Goal: Information Seeking & Learning: Learn about a topic

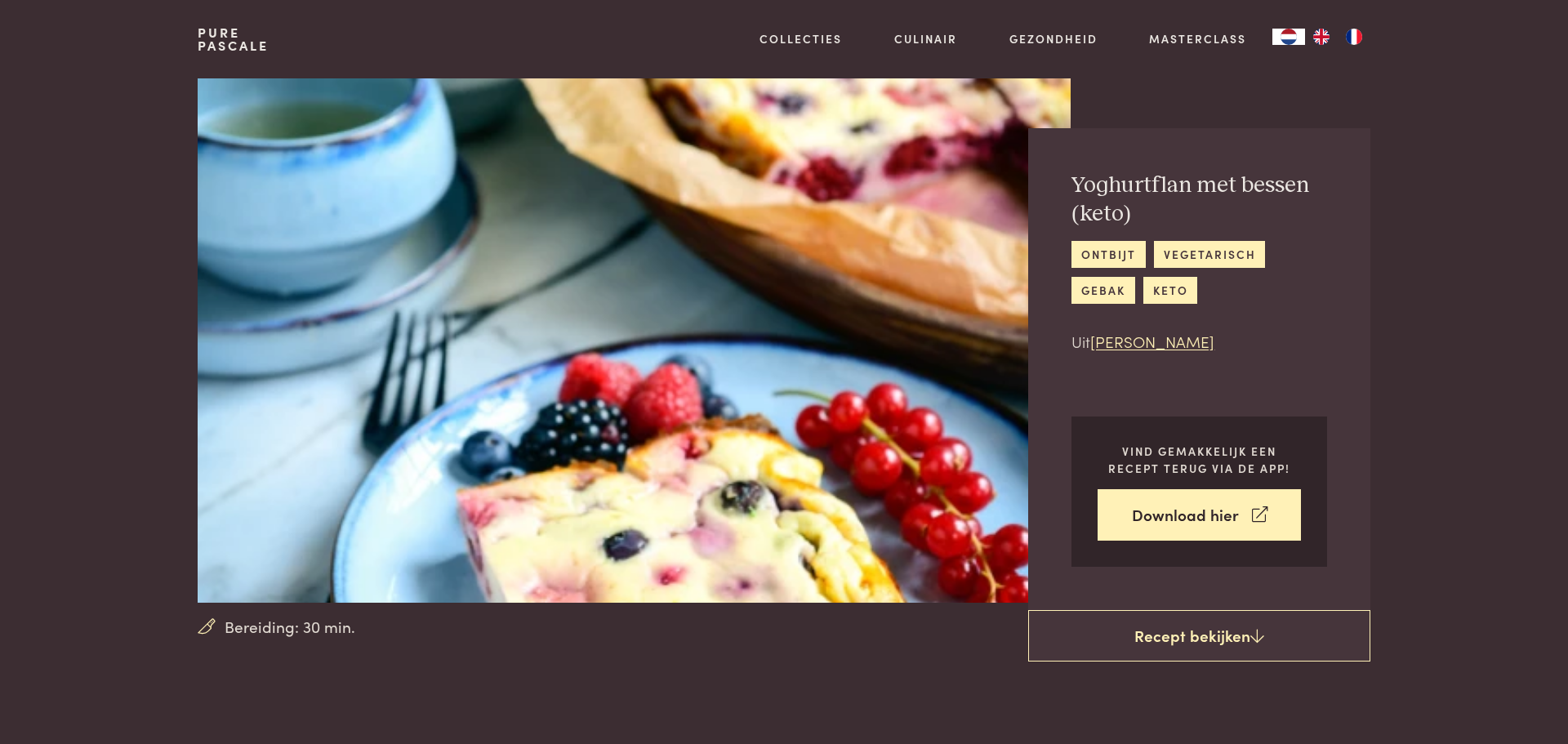
click at [109, 317] on section "Bereiding: 30 min. Yoghurtflan met bessen (keto) ontbijt vegetarisch gebak keto…" at bounding box center [784, 344] width 1568 height 533
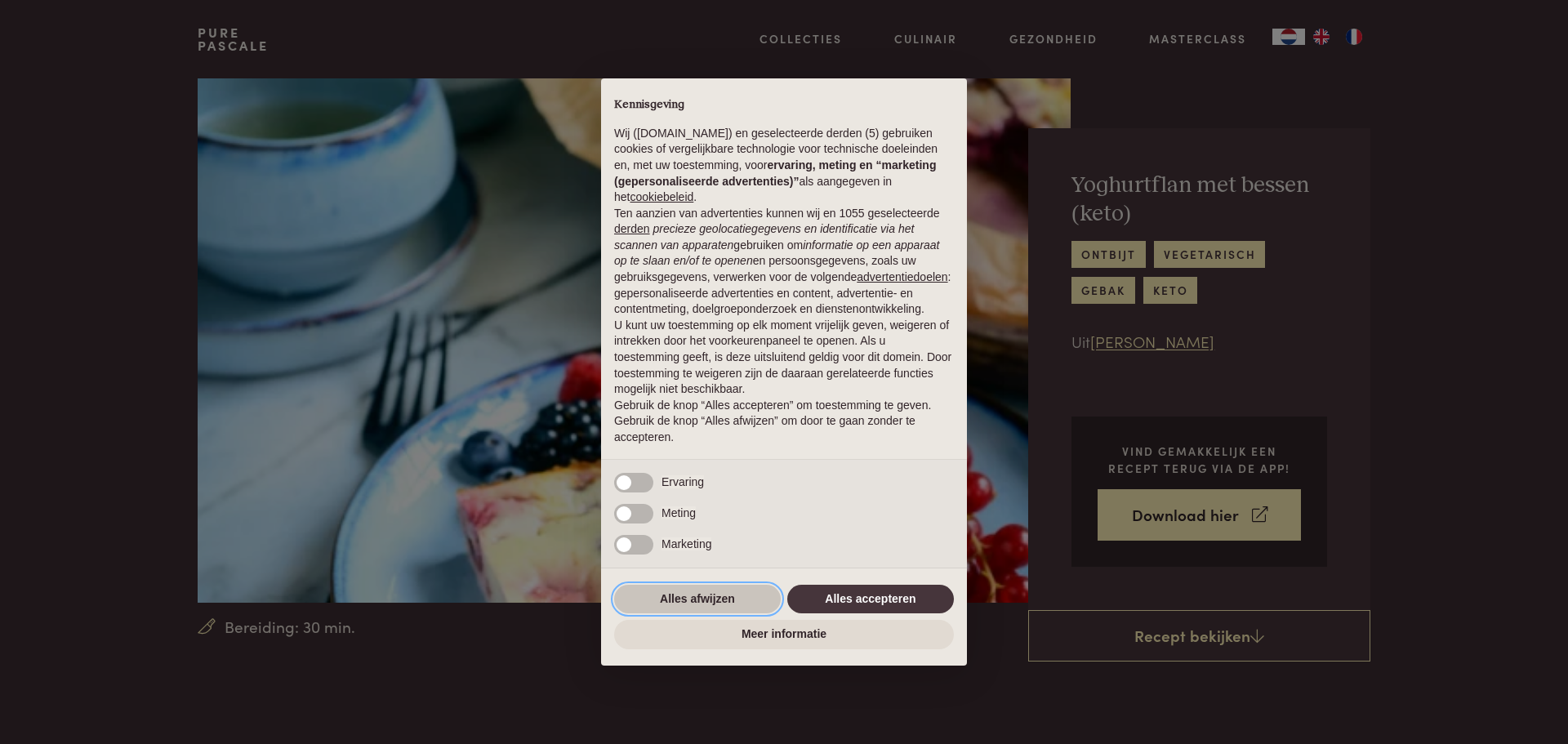
drag, startPoint x: 667, startPoint y: 610, endPoint x: 232, endPoint y: 521, distance: 444.0
click at [657, 609] on button "Alles afwijzen" at bounding box center [697, 599] width 166 height 29
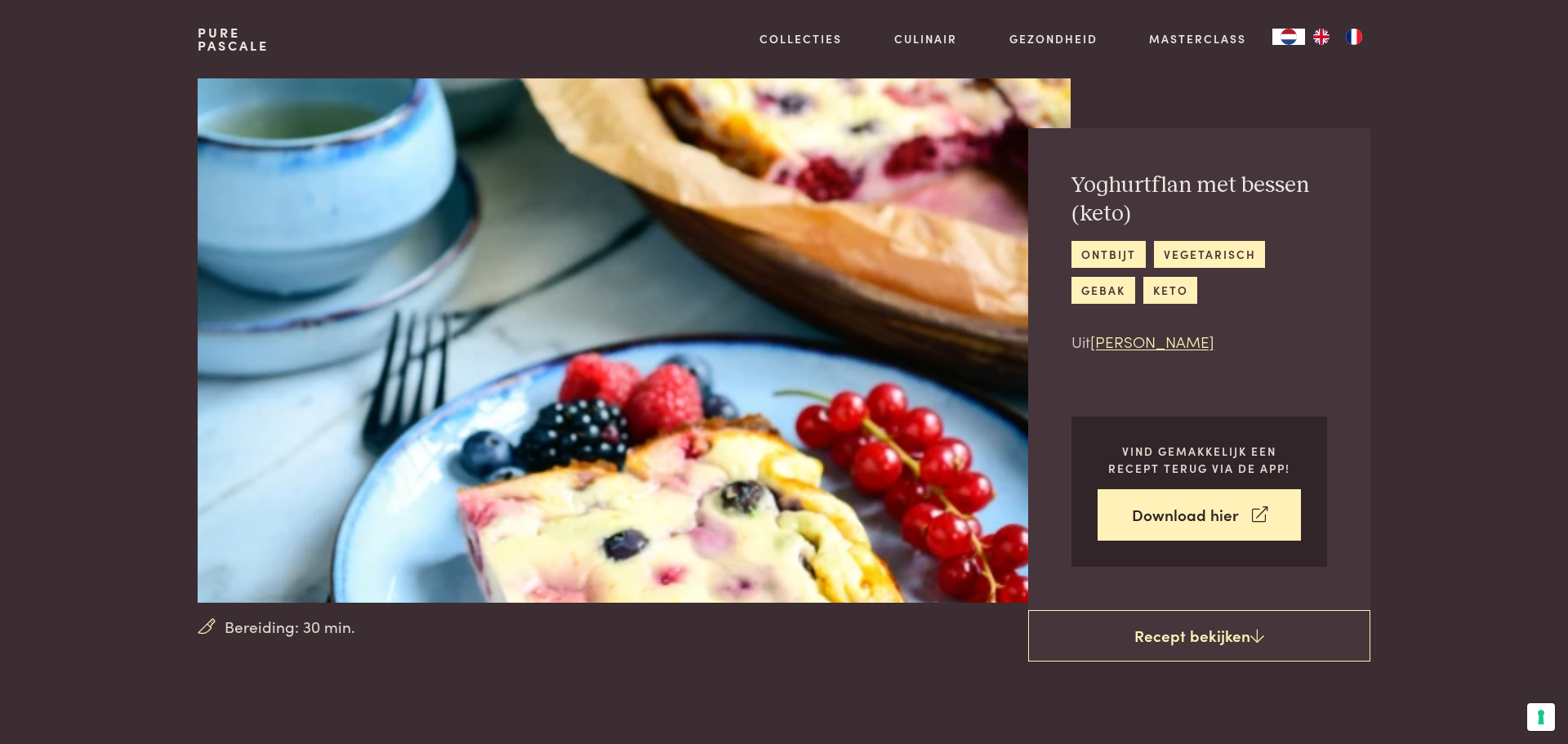
click at [117, 467] on section "Bereiding: 30 min. Yoghurtflan met bessen (keto) ontbijt vegetarisch gebak keto…" at bounding box center [784, 344] width 1568 height 533
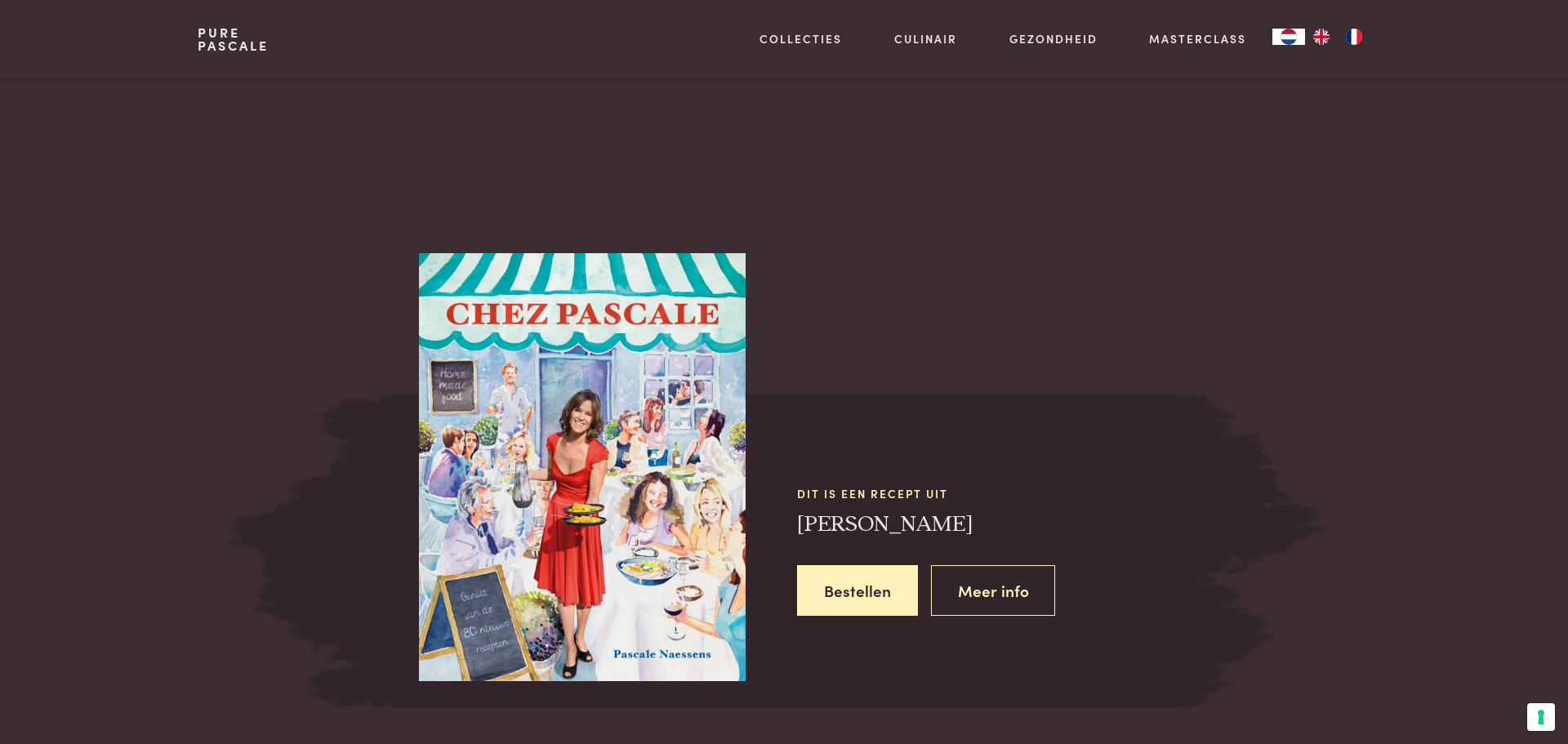
scroll to position [1176, 0]
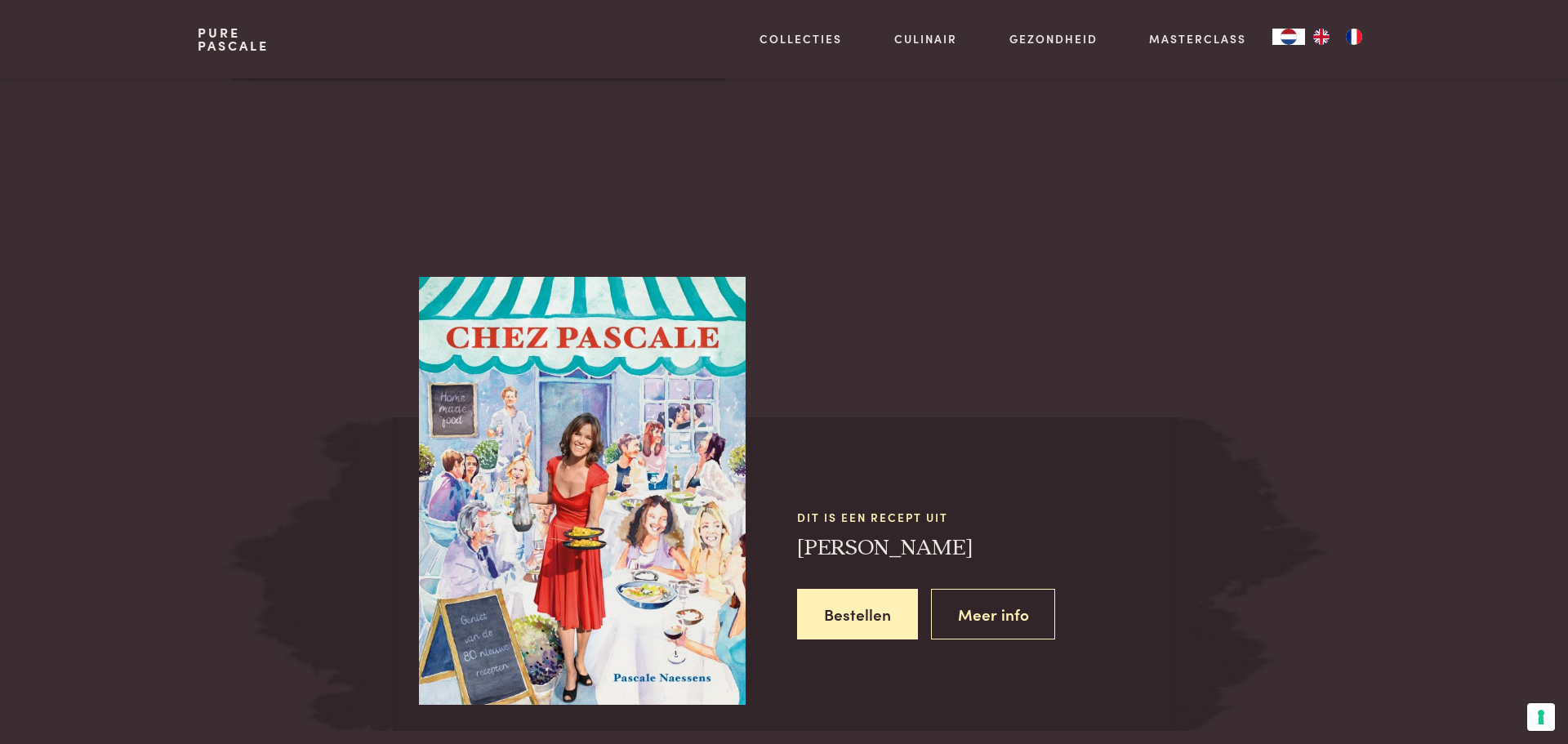
click at [1523, 318] on div "Dit is een recept uit Chez [PERSON_NAME] Meer info" at bounding box center [784, 492] width 1568 height 476
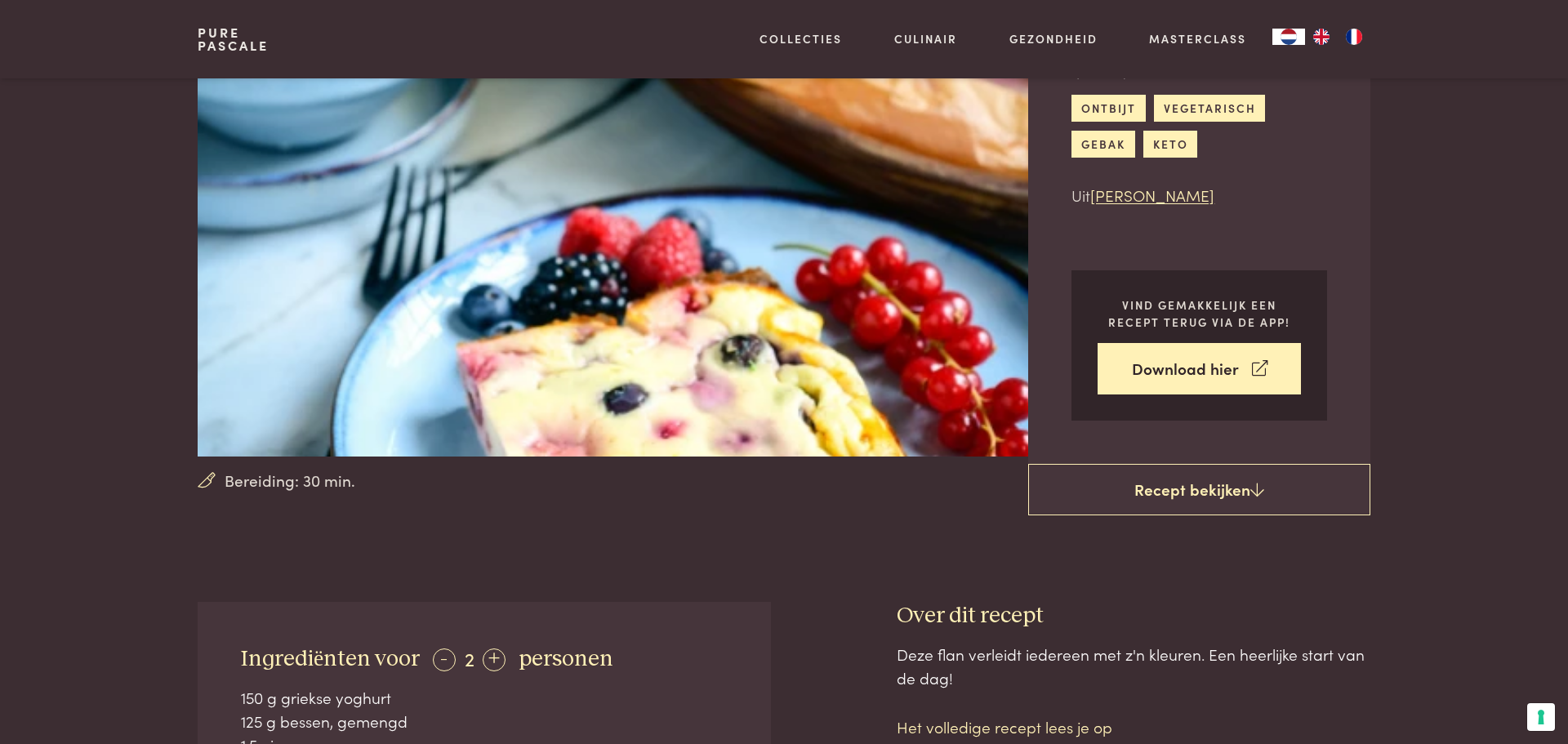
scroll to position [134, 0]
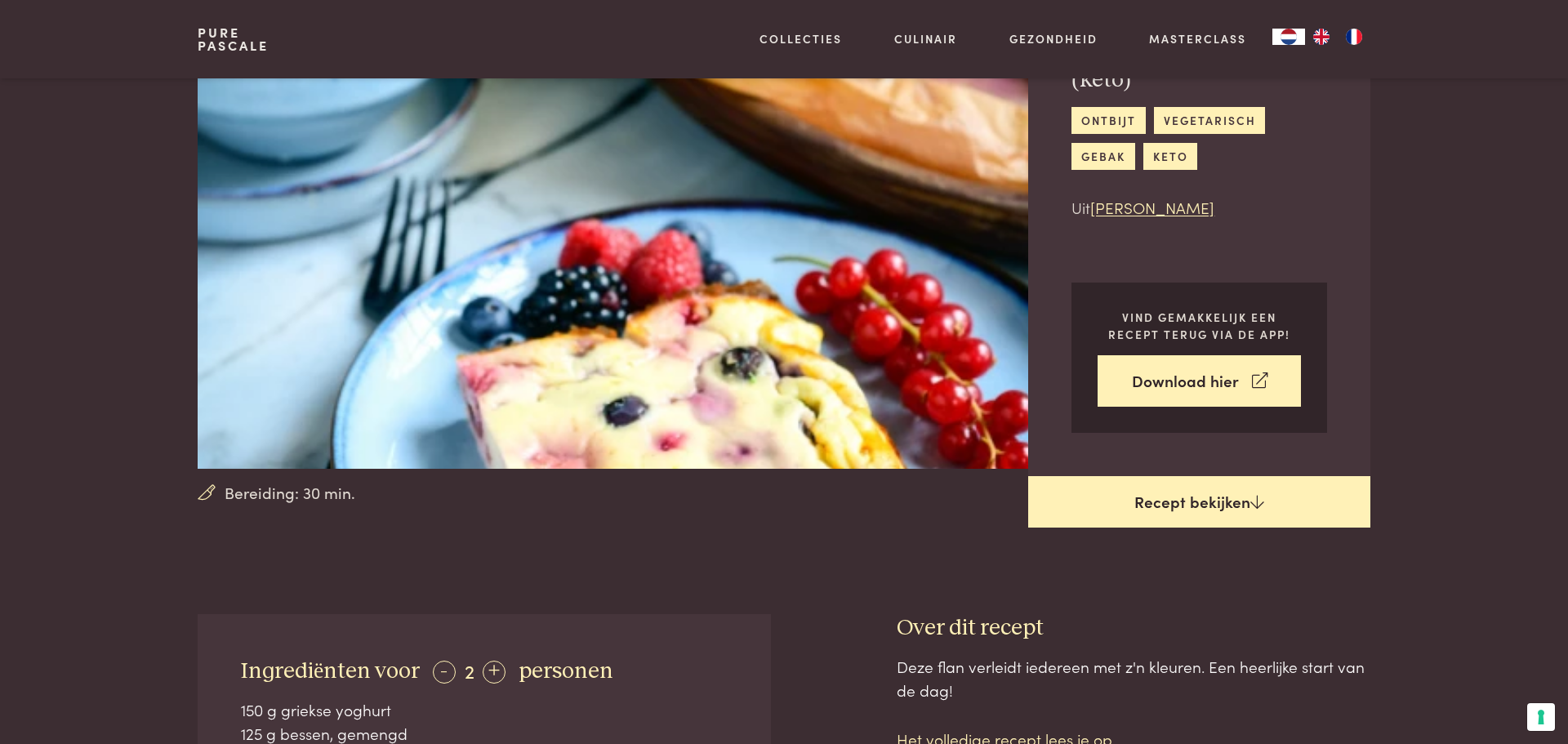
click at [1192, 505] on link "Recept bekijken" at bounding box center [1199, 502] width 342 height 53
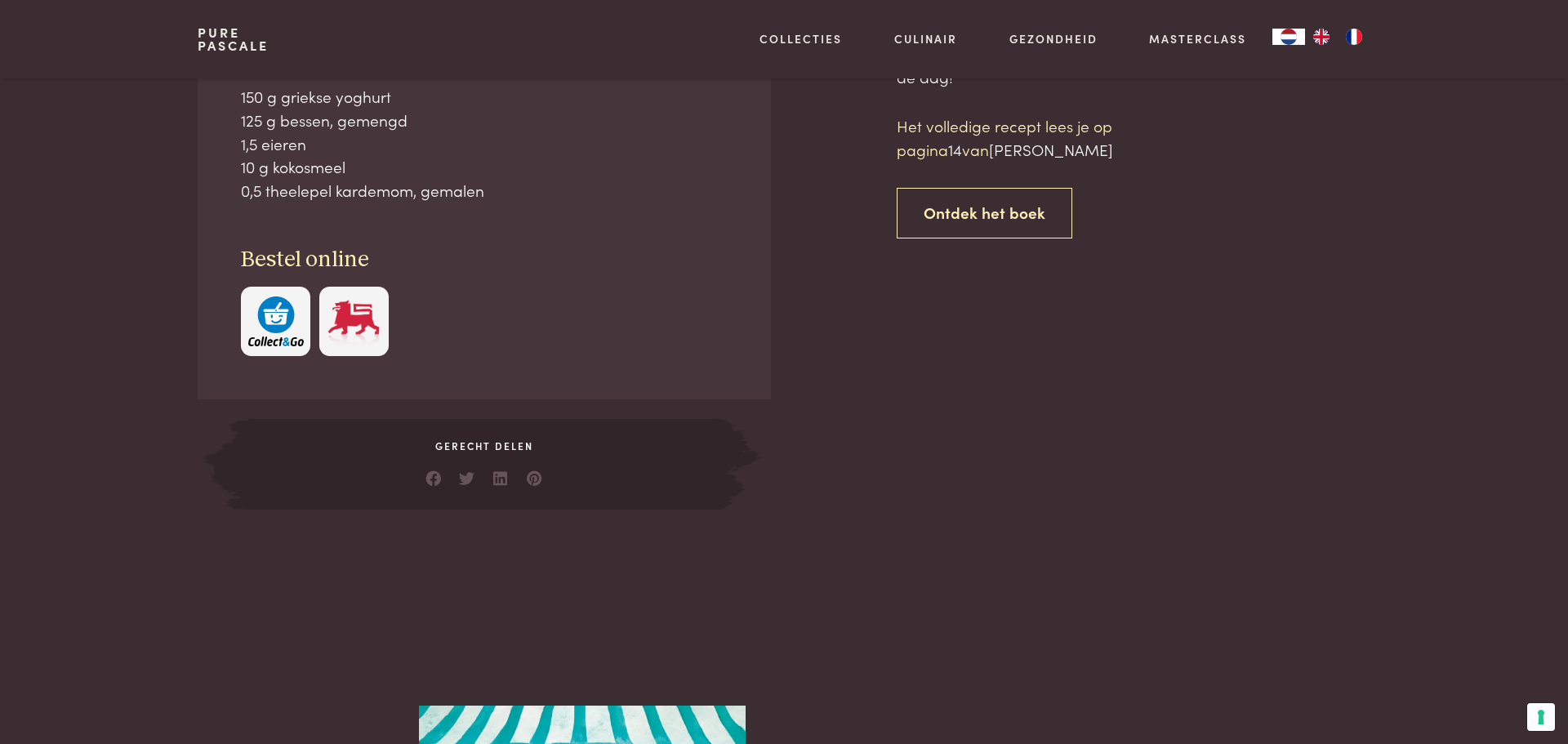
scroll to position [748, 0]
click at [959, 209] on link "Ontdek het boek" at bounding box center [984, 213] width 176 height 52
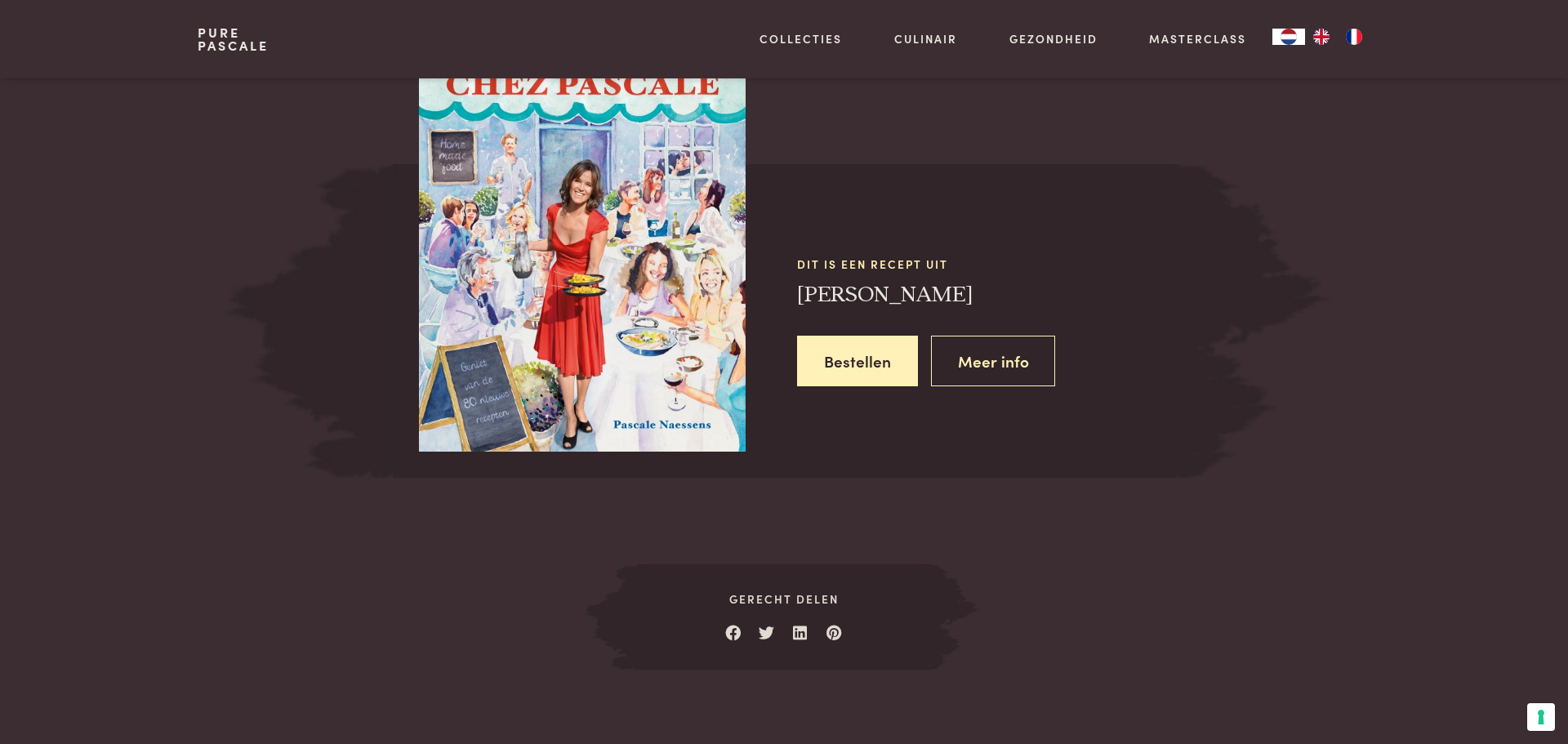
scroll to position [1430, 0]
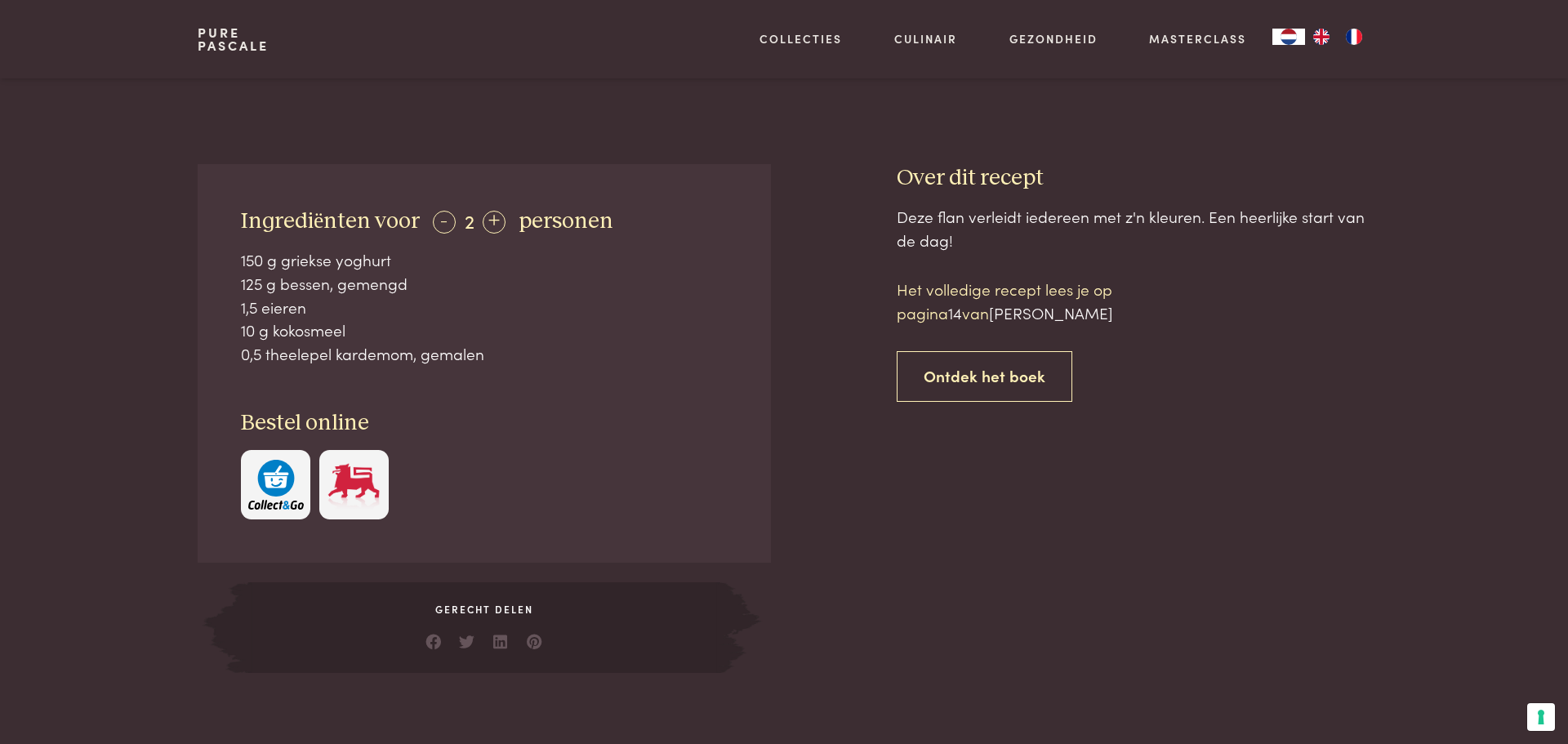
scroll to position [588, 0]
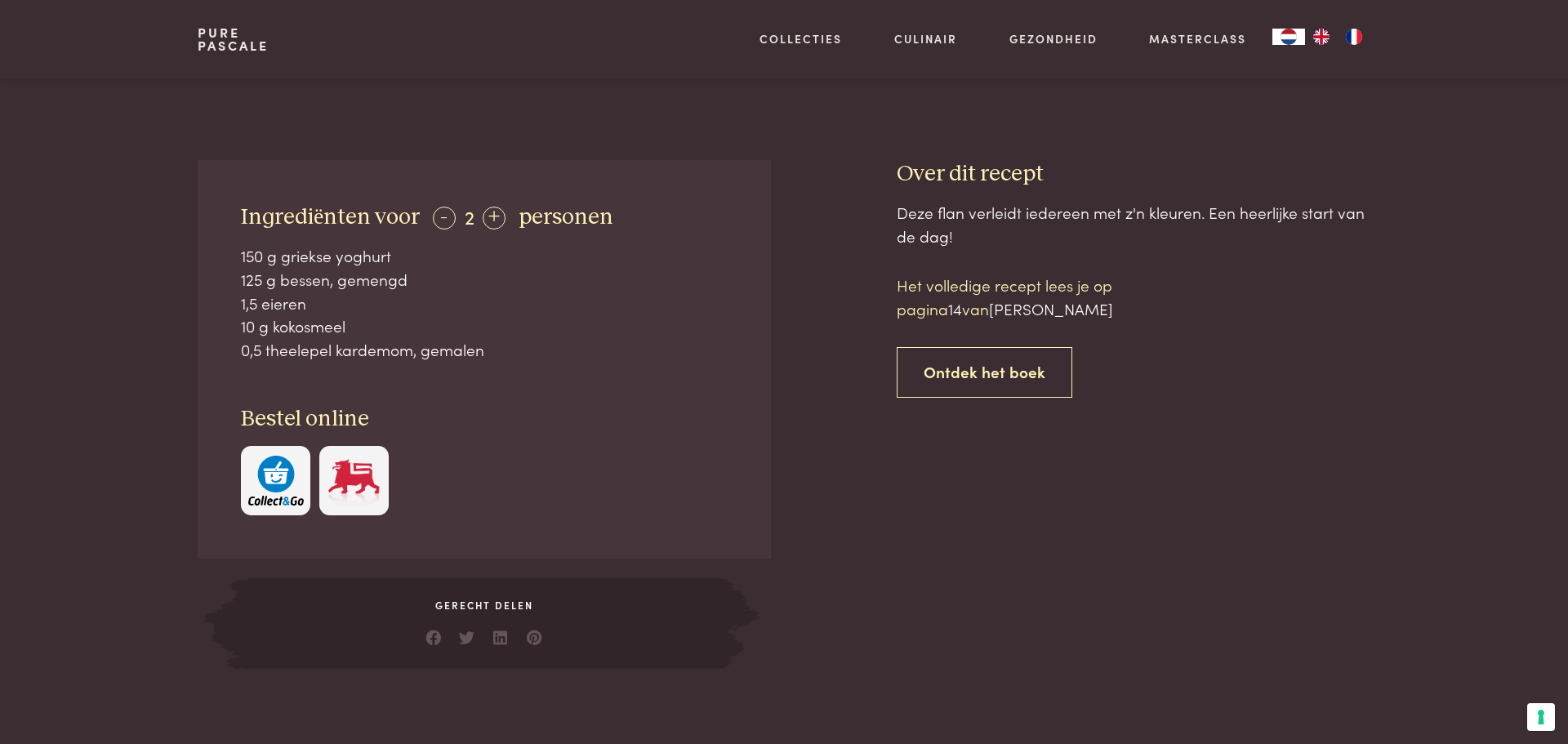
scroll to position [748, 0]
